Goal: Information Seeking & Learning: Check status

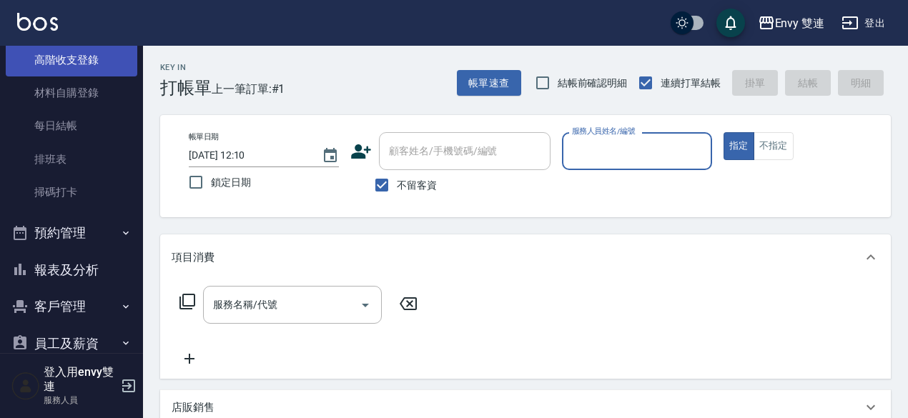
scroll to position [217, 0]
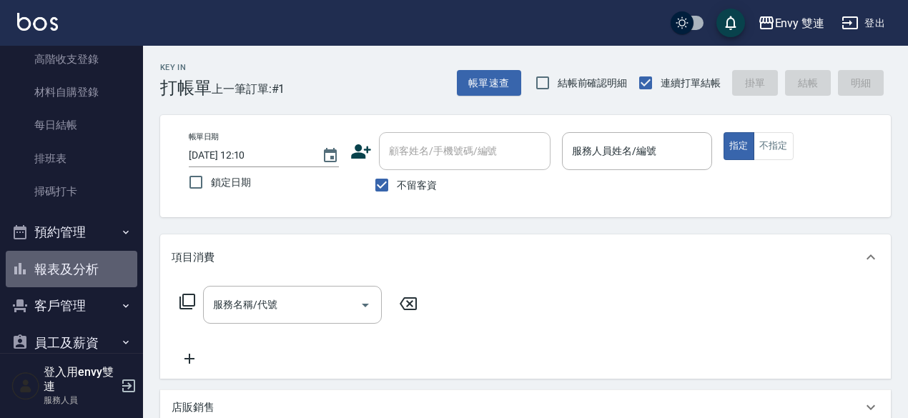
click at [87, 270] on button "報表及分析" at bounding box center [72, 269] width 132 height 37
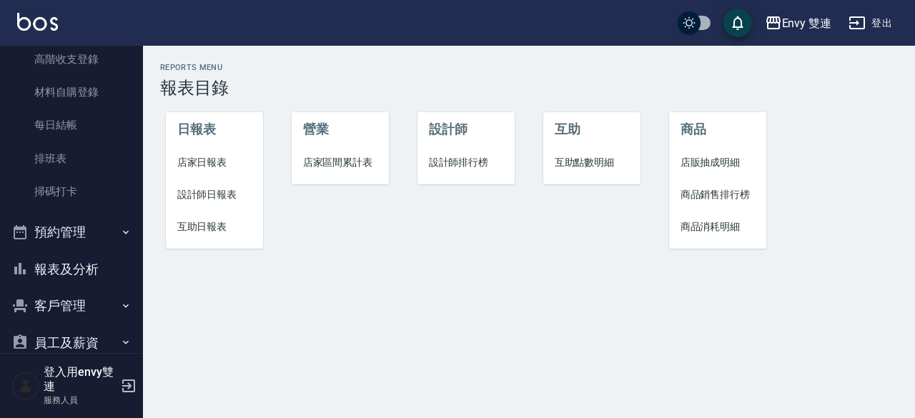
click at [222, 192] on span "設計師日報表" at bounding box center [214, 194] width 75 height 15
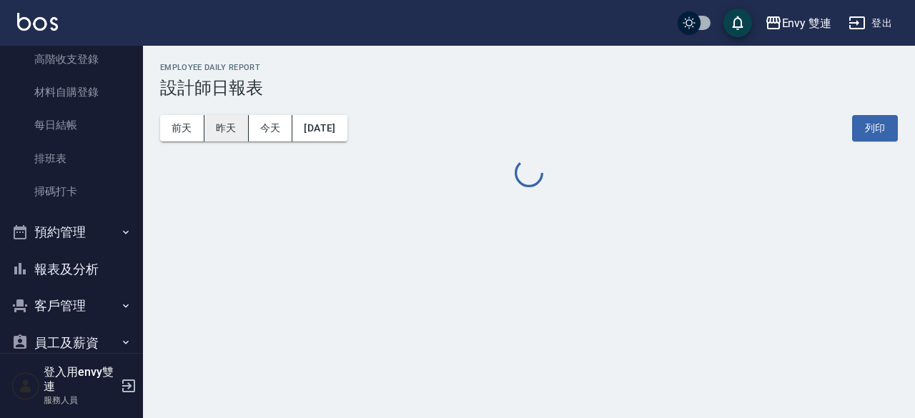
click at [236, 128] on button "昨天" at bounding box center [226, 128] width 44 height 26
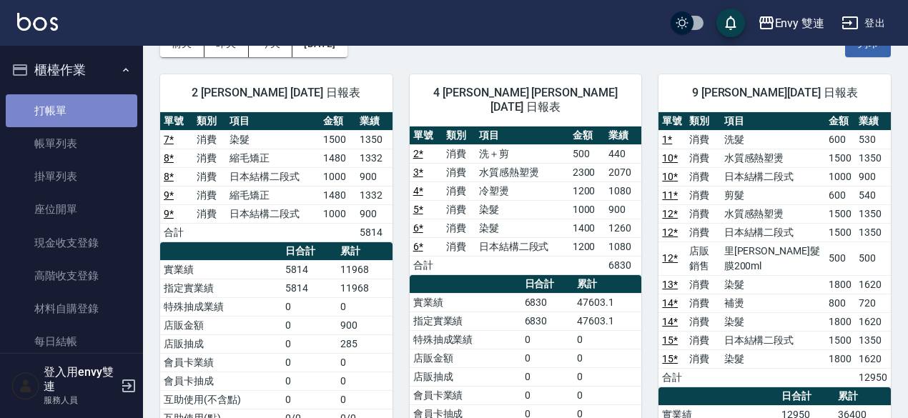
click at [100, 106] on link "打帳單" at bounding box center [72, 110] width 132 height 33
